Goal: Information Seeking & Learning: Find specific fact

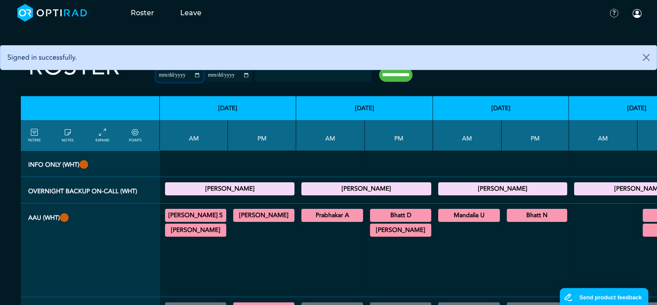
click at [179, 76] on input "**********" at bounding box center [179, 75] width 47 height 13
type input "**********"
click at [233, 75] on input "**********" at bounding box center [228, 75] width 47 height 13
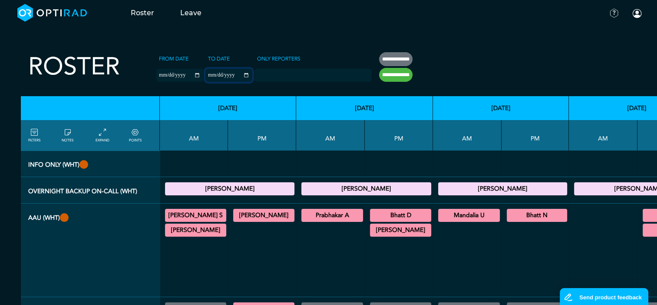
type input "**********"
click at [390, 76] on input "**********" at bounding box center [395, 75] width 33 height 14
type input "**********"
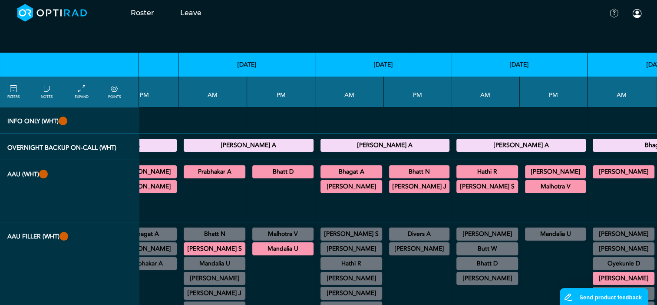
scroll to position [43, 155]
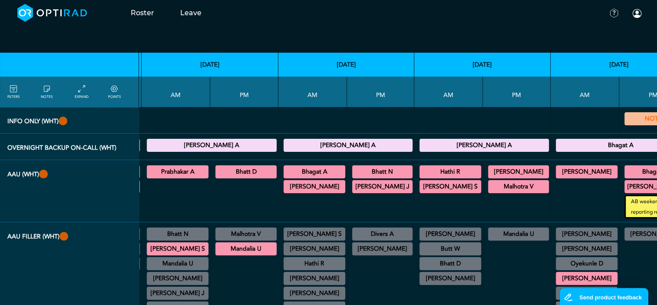
click at [626, 116] on summary "NOTES" at bounding box center [655, 118] width 59 height 10
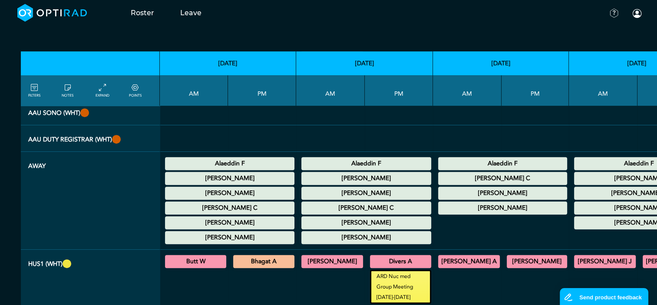
scroll to position [391, 0]
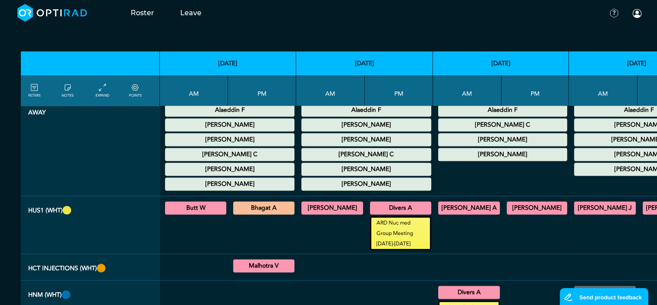
click at [210, 209] on summary "Butt W" at bounding box center [195, 207] width 59 height 10
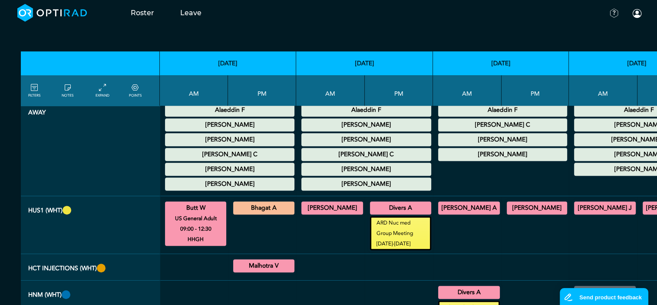
click at [250, 211] on summary "Bhagat A" at bounding box center [264, 207] width 59 height 10
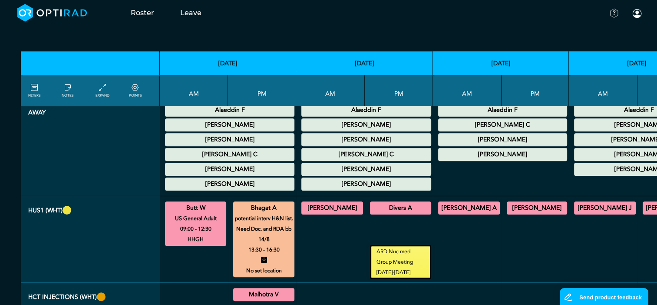
click at [338, 203] on summary "[PERSON_NAME]" at bounding box center [332, 207] width 59 height 10
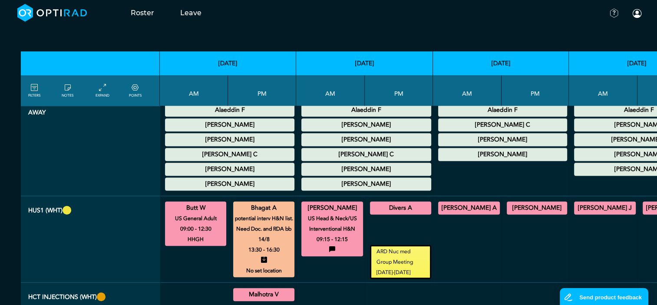
click at [381, 205] on summary "Divers A" at bounding box center [400, 207] width 59 height 10
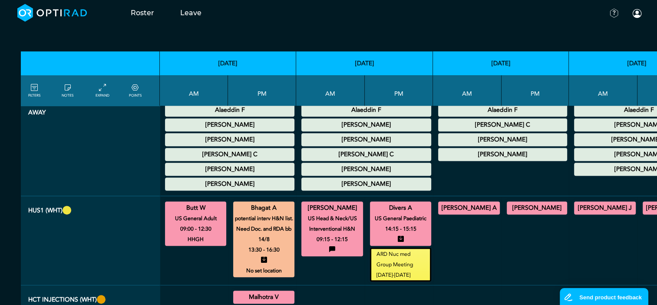
click at [465, 205] on summary "[PERSON_NAME] A" at bounding box center [469, 207] width 59 height 10
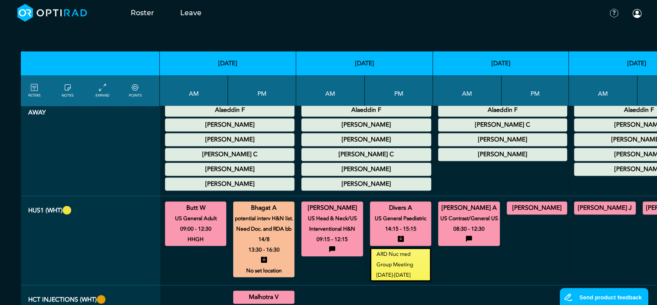
click at [508, 205] on summary "[PERSON_NAME]" at bounding box center [537, 207] width 58 height 10
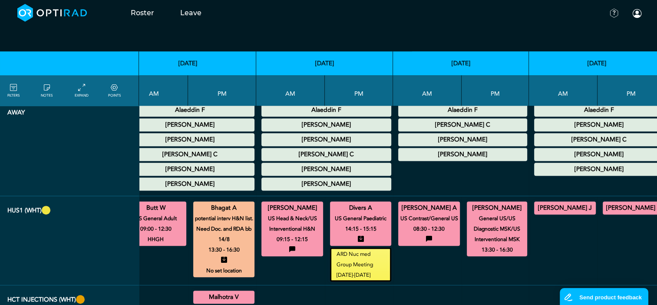
scroll to position [391, 116]
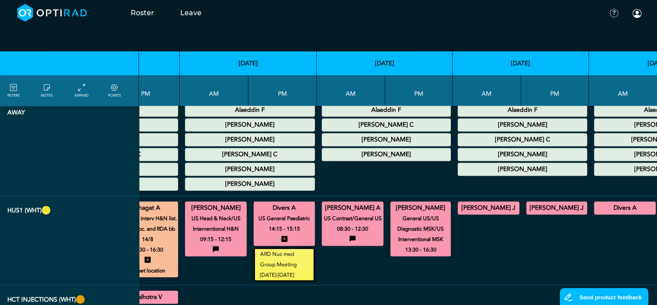
drag, startPoint x: 482, startPoint y: 207, endPoint x: 510, endPoint y: 207, distance: 27.8
click at [483, 207] on summary "[PERSON_NAME] J" at bounding box center [488, 207] width 59 height 10
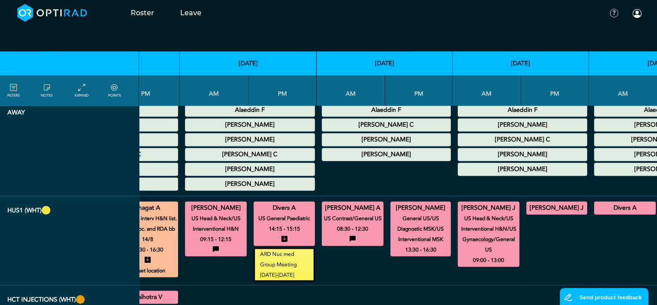
click at [531, 205] on summary "[PERSON_NAME] J" at bounding box center [557, 207] width 58 height 10
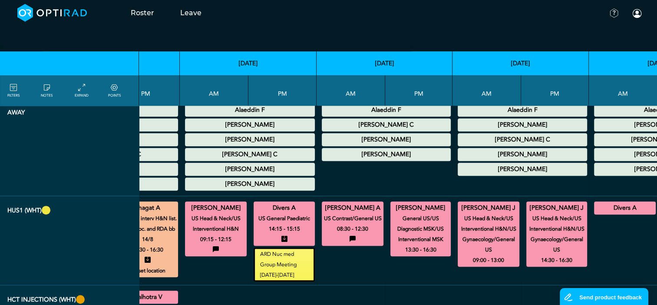
click at [608, 209] on summary "Divers A" at bounding box center [625, 207] width 59 height 10
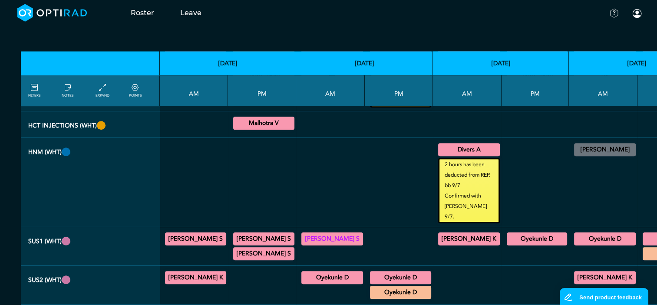
scroll to position [608, 0]
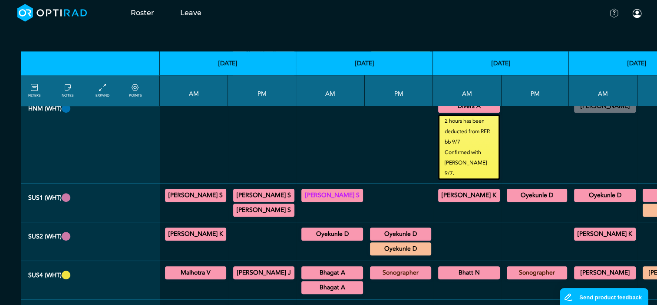
click at [200, 267] on summary "Malhotra V" at bounding box center [195, 272] width 59 height 10
click at [257, 267] on summary "[PERSON_NAME] J" at bounding box center [264, 272] width 59 height 10
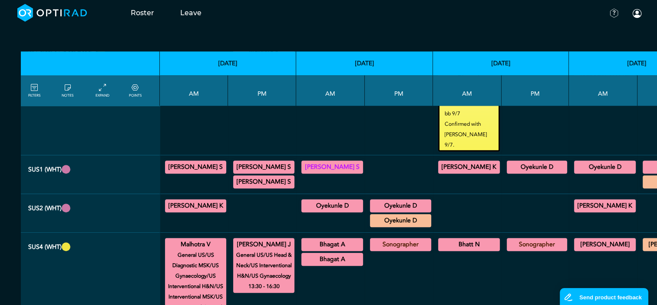
scroll to position [652, 0]
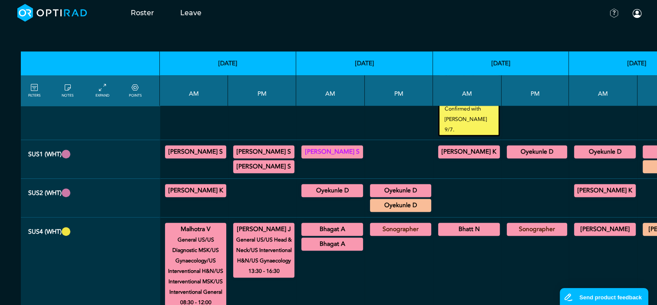
click at [321, 224] on summary "Bhagat A" at bounding box center [332, 229] width 59 height 10
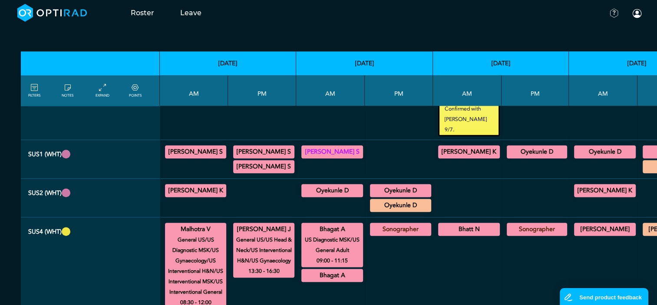
click at [468, 224] on summary "Bhatt N" at bounding box center [469, 229] width 59 height 10
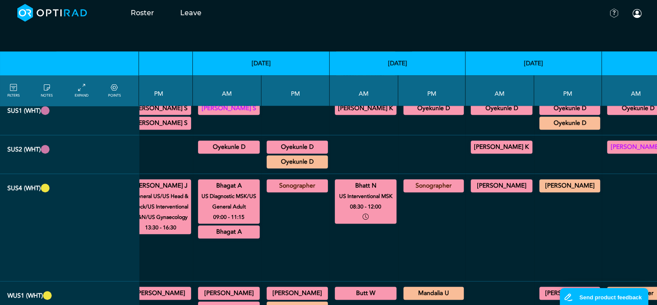
scroll to position [695, 139]
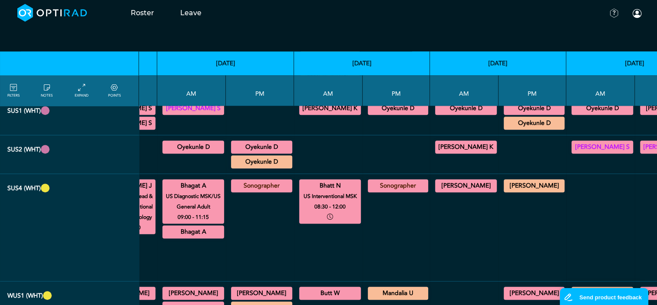
click at [437, 180] on summary "[PERSON_NAME]" at bounding box center [466, 185] width 59 height 10
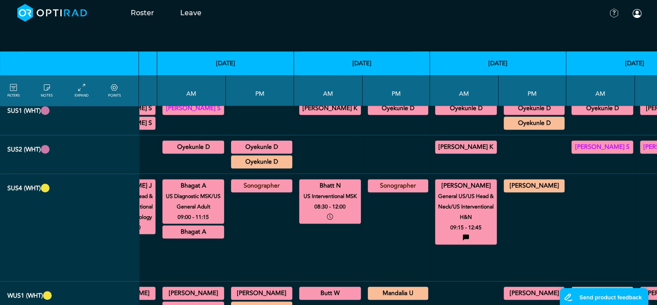
click at [505, 180] on summary "[PERSON_NAME]" at bounding box center [534, 185] width 58 height 10
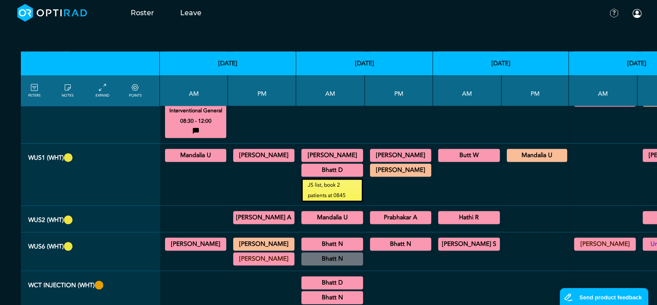
scroll to position [825, 0]
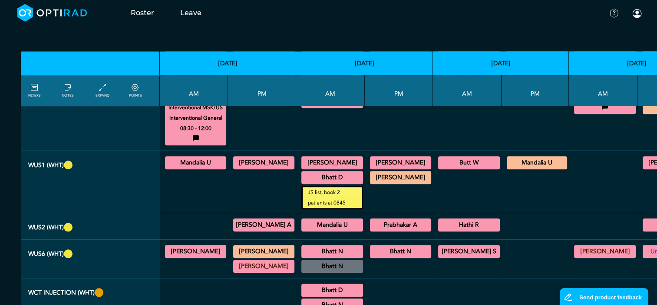
click at [203, 157] on summary "Mandalia U" at bounding box center [195, 162] width 59 height 10
click at [251, 154] on div "[PERSON_NAME] General US/US Diagnostic MSK 14:00 - 16:30" at bounding box center [262, 162] width 61 height 17
click at [250, 157] on summary "[PERSON_NAME]" at bounding box center [264, 162] width 59 height 10
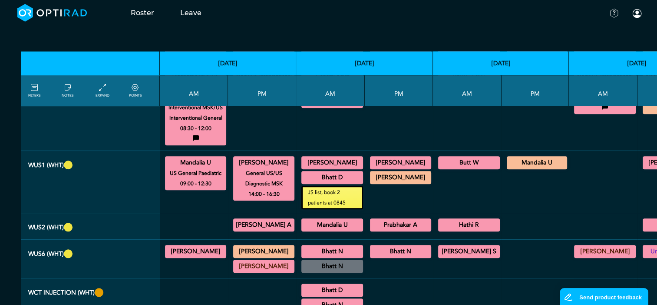
drag, startPoint x: 179, startPoint y: 144, endPoint x: 214, endPoint y: 162, distance: 38.9
click at [214, 162] on details "Mandalia U US General Paediatric 09:00 - 12:30" at bounding box center [195, 172] width 59 height 31
copy details "Mandalia U US General Paediatric 09:00 - 12:30"
click at [247, 157] on summary "[PERSON_NAME]" at bounding box center [264, 162] width 59 height 10
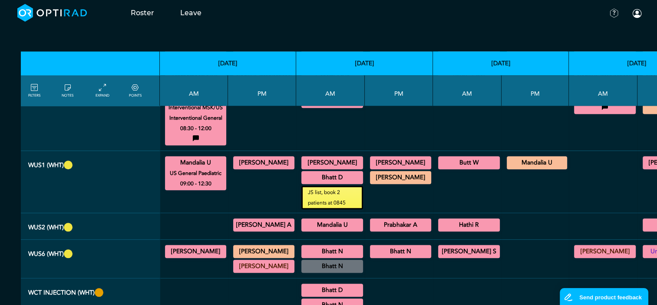
drag, startPoint x: 248, startPoint y: 145, endPoint x: 272, endPoint y: 146, distance: 23.5
click at [272, 157] on summary "[PERSON_NAME]" at bounding box center [264, 162] width 59 height 10
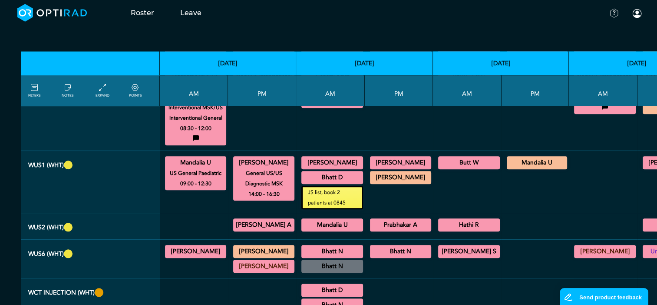
click at [249, 157] on summary "[PERSON_NAME]" at bounding box center [264, 162] width 59 height 10
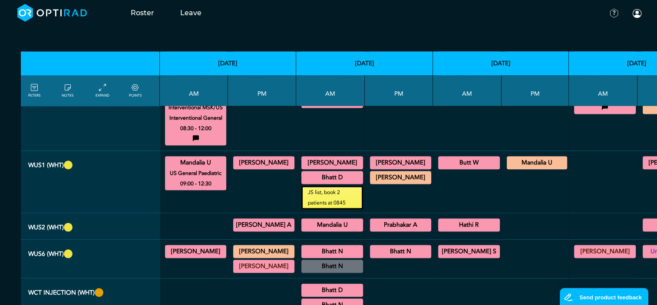
drag, startPoint x: 249, startPoint y: 146, endPoint x: 271, endPoint y: 147, distance: 21.8
click at [271, 157] on summary "[PERSON_NAME]" at bounding box center [264, 162] width 59 height 10
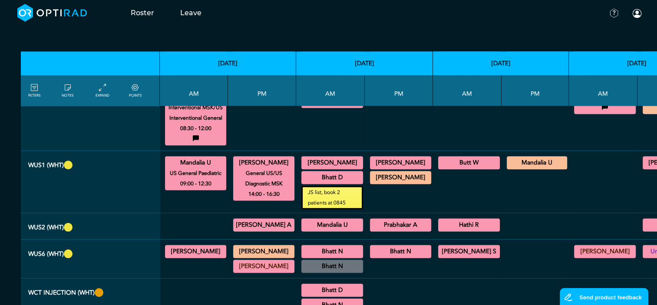
drag, startPoint x: 271, startPoint y: 147, endPoint x: 248, endPoint y: 152, distance: 23.1
click at [248, 168] on small "General US/US Diagnostic MSK" at bounding box center [263, 178] width 69 height 21
drag, startPoint x: 249, startPoint y: 146, endPoint x: 282, endPoint y: 172, distance: 41.7
click at [282, 172] on details "[PERSON_NAME] General US/US Diagnostic MSK 14:00 - 16:30" at bounding box center [264, 178] width 59 height 42
copy details "[PERSON_NAME] General US/US Diagnostic MSK 14:00 - 16:30"
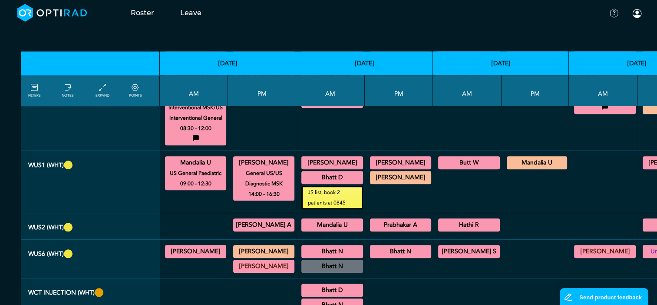
click at [261, 168] on small "General US/US Diagnostic MSK" at bounding box center [263, 178] width 69 height 21
click at [330, 157] on summary "[PERSON_NAME]" at bounding box center [332, 162] width 59 height 10
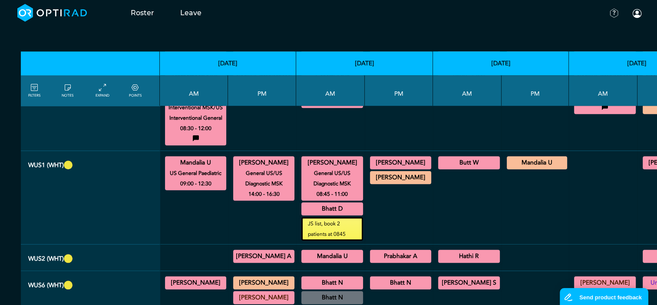
click at [312, 203] on summary "Bhatt D" at bounding box center [332, 208] width 59 height 10
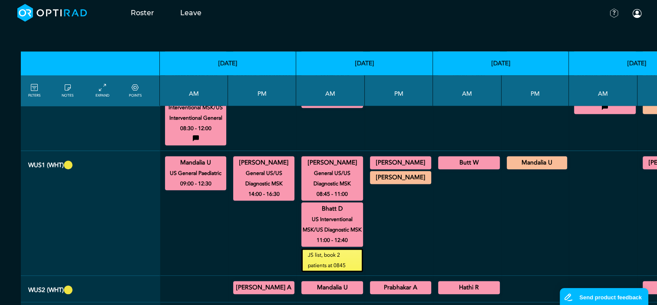
click at [379, 157] on summary "[PERSON_NAME]" at bounding box center [400, 162] width 59 height 10
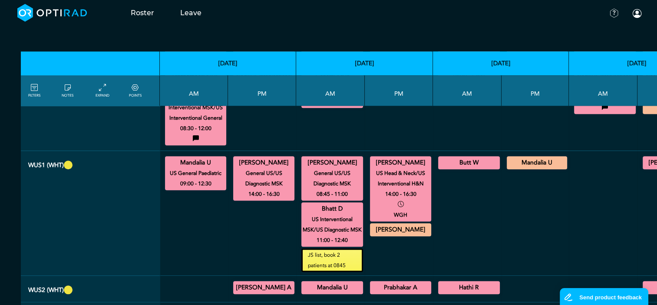
click at [380, 224] on summary "[PERSON_NAME]" at bounding box center [400, 229] width 59 height 10
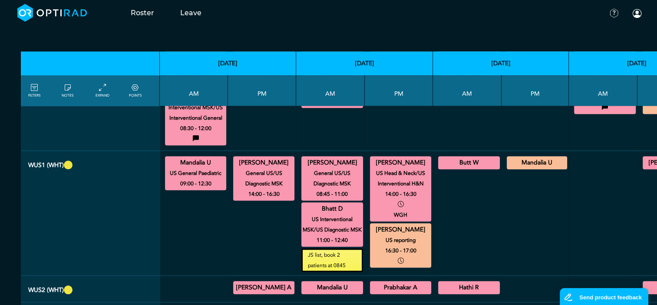
click at [461, 157] on summary "Butt W" at bounding box center [469, 162] width 59 height 10
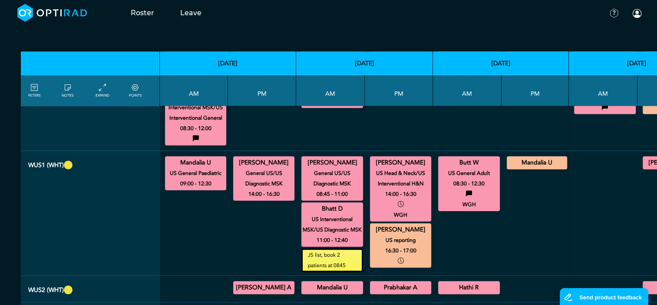
click at [516, 156] on div "Mandalia U potential paed list. Need Doc. and RDA bb [DATE] 13:00 - 16:30 WGH" at bounding box center [537, 162] width 60 height 13
click at [517, 157] on summary "Mandalia U" at bounding box center [537, 162] width 58 height 10
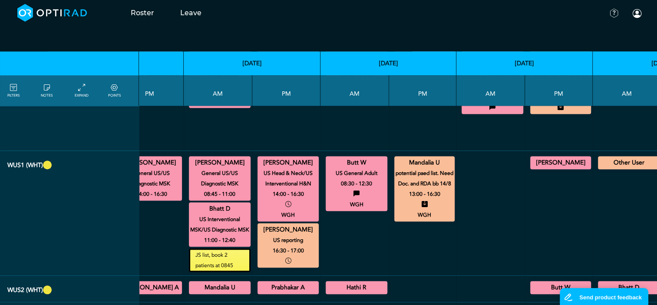
scroll to position [825, 123]
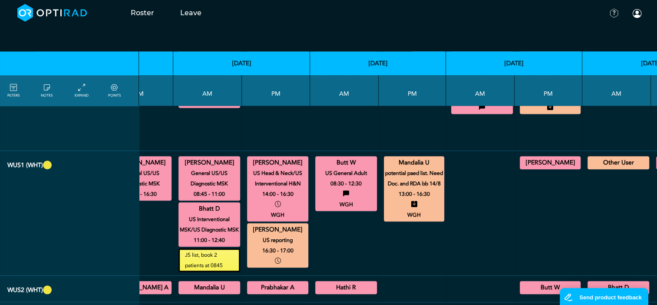
click at [535, 157] on summary "[PERSON_NAME]" at bounding box center [550, 162] width 58 height 10
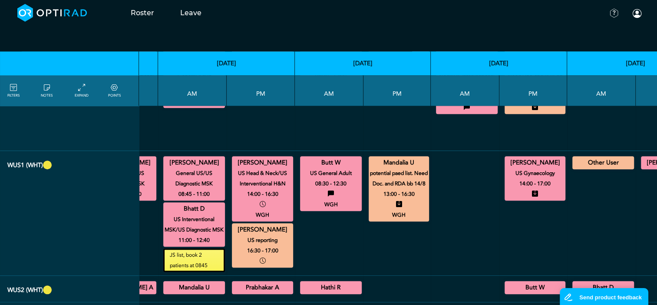
scroll to position [825, 157]
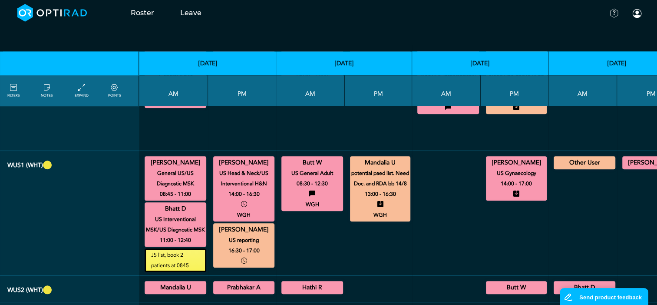
click at [624, 157] on summary "[PERSON_NAME]" at bounding box center [653, 162] width 59 height 10
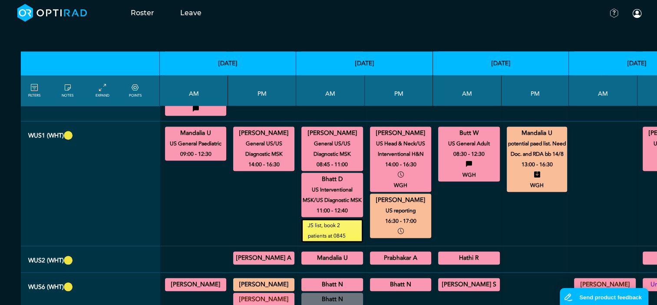
scroll to position [869, 0]
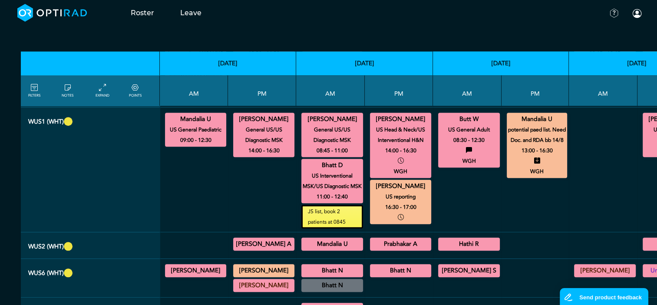
click at [249, 239] on summary "[PERSON_NAME] A" at bounding box center [264, 244] width 59 height 10
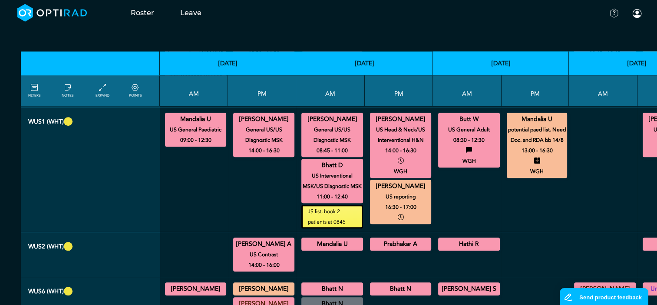
click at [313, 239] on summary "Mandalia U" at bounding box center [332, 244] width 59 height 10
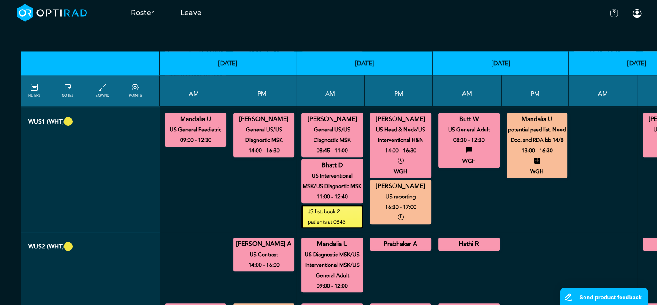
click at [371, 241] on summary "Prabhakar A" at bounding box center [400, 244] width 59 height 10
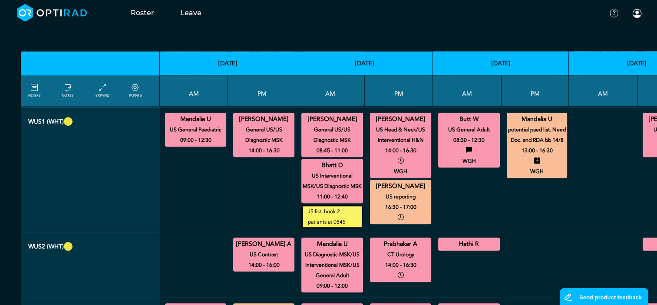
click at [442, 239] on summary "Hathi R" at bounding box center [469, 244] width 59 height 10
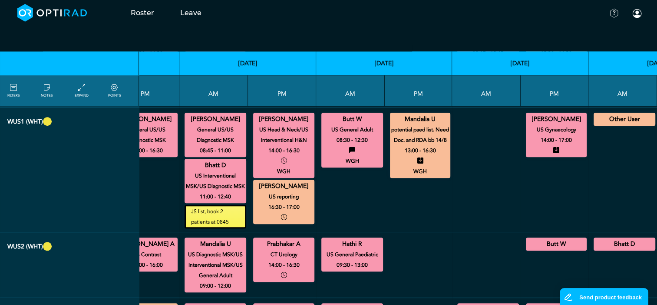
scroll to position [869, 157]
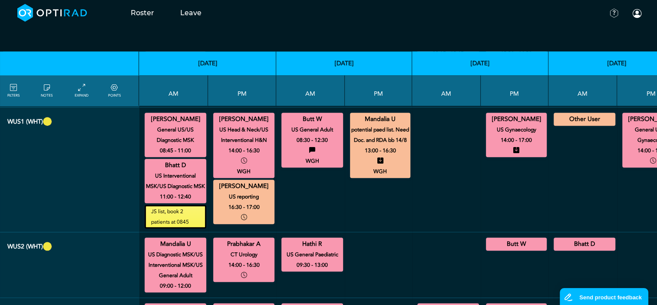
click at [495, 239] on summary "Butt W" at bounding box center [516, 244] width 58 height 10
click at [573, 239] on summary "Bhatt D" at bounding box center [584, 244] width 59 height 10
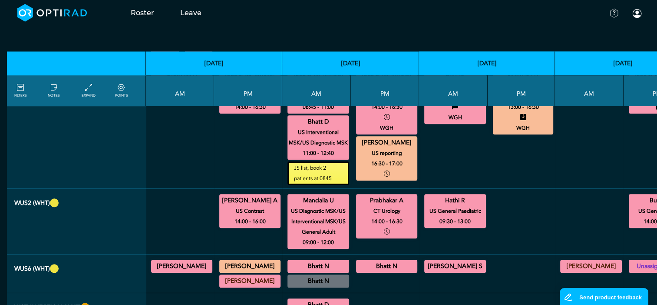
scroll to position [912, 0]
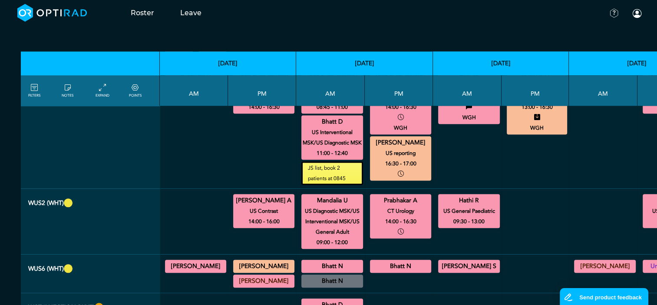
click at [181, 261] on summary "[PERSON_NAME]" at bounding box center [195, 266] width 59 height 10
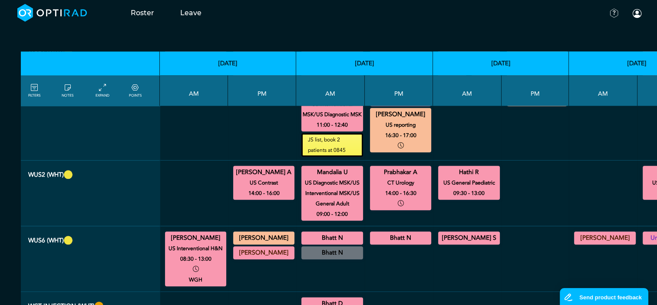
scroll to position [956, 0]
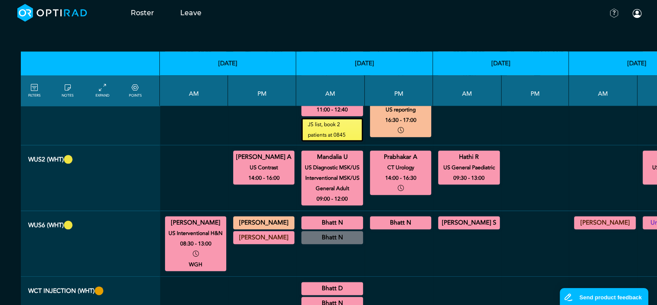
click at [255, 217] on summary "[PERSON_NAME]" at bounding box center [264, 222] width 59 height 10
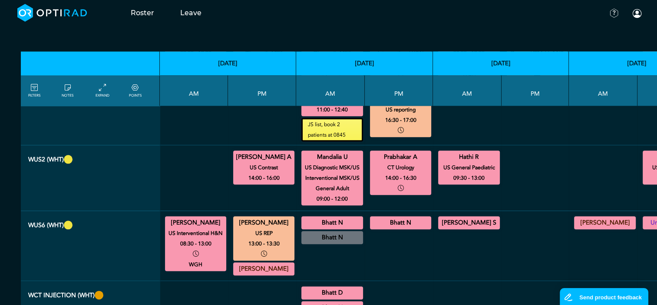
click at [261, 263] on summary "[PERSON_NAME]" at bounding box center [264, 268] width 59 height 10
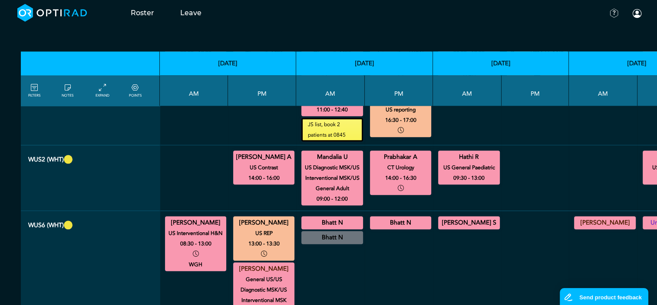
click at [328, 219] on div "Bhatt N US Interventional MSK 08:30 - 11:00" at bounding box center [332, 222] width 62 height 13
click at [331, 217] on summary "Bhatt N" at bounding box center [332, 222] width 59 height 10
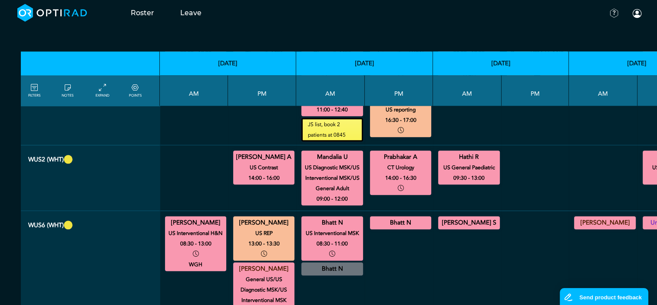
click at [379, 217] on summary "Bhatt N" at bounding box center [400, 222] width 59 height 10
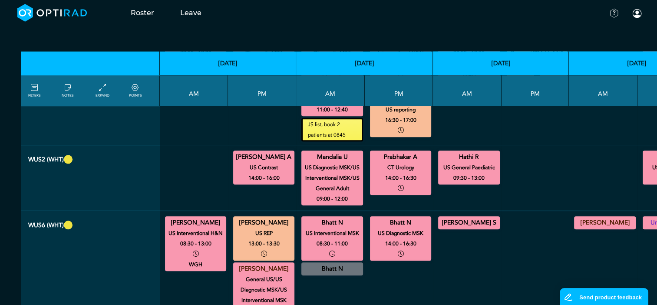
click at [447, 217] on summary "[PERSON_NAME] S" at bounding box center [469, 222] width 59 height 10
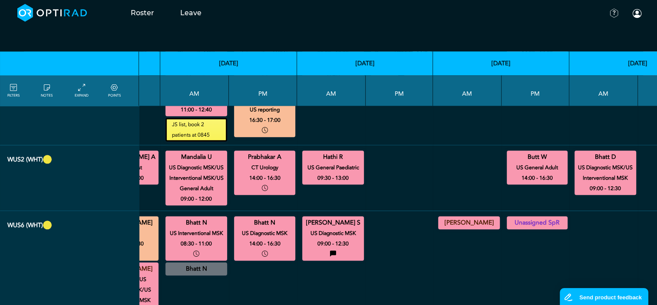
scroll to position [956, 157]
